Goal: Transaction & Acquisition: Purchase product/service

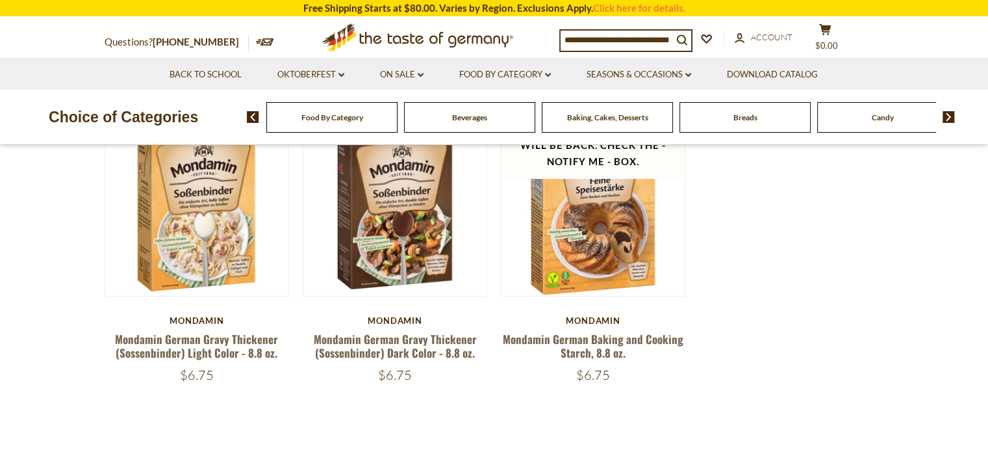
scroll to position [130, 0]
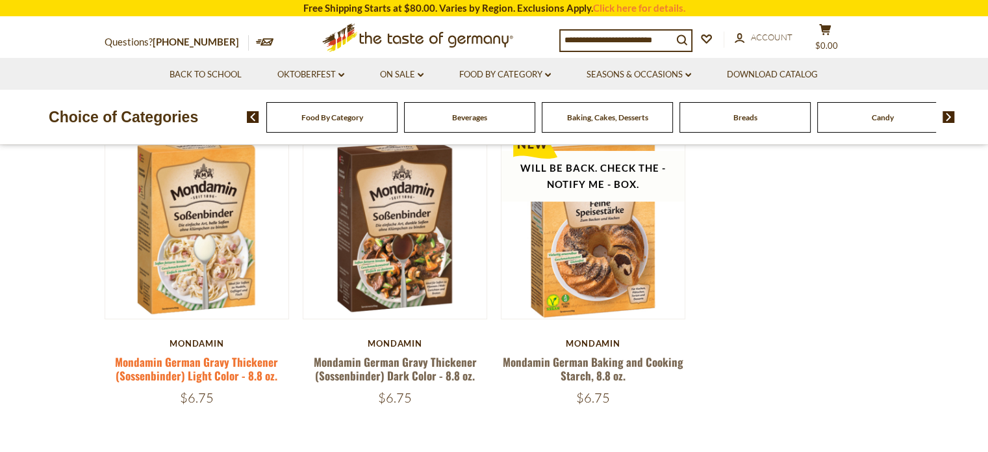
click at [200, 370] on link "Mondamin German Gravy Thickener (Sossenbinder) Light Color - 8.8 oz." at bounding box center [196, 368] width 163 height 30
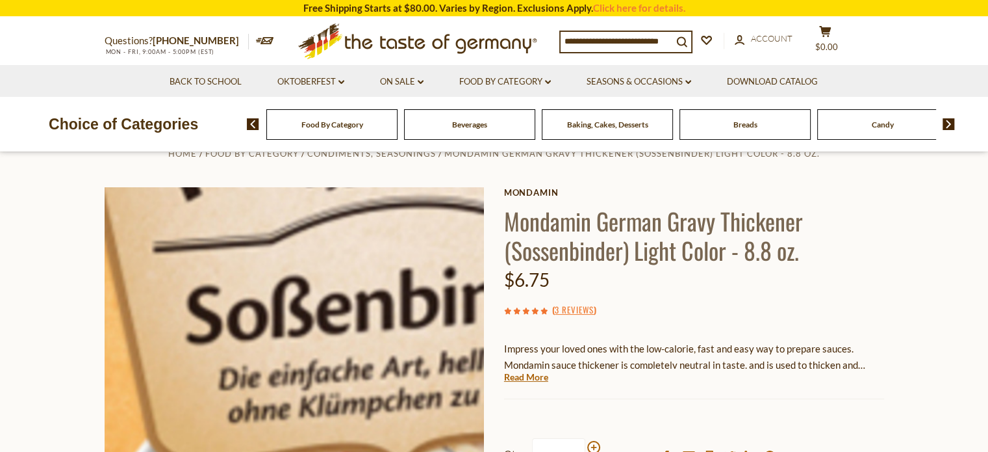
scroll to position [65, 0]
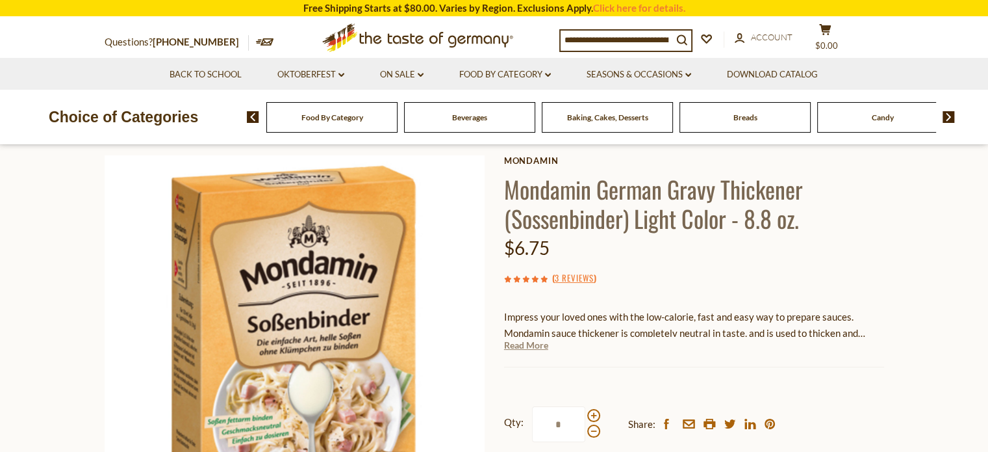
click at [531, 351] on link "Read More" at bounding box center [526, 344] width 44 height 13
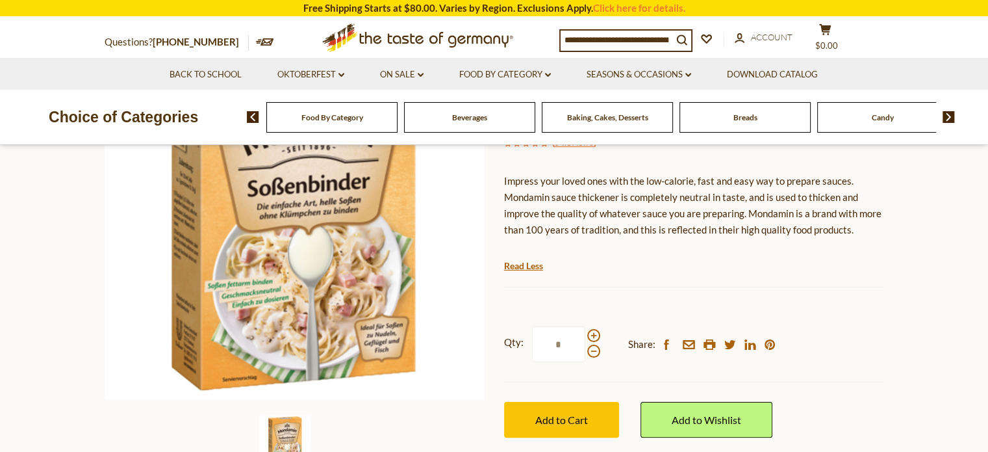
scroll to position [130, 0]
